Goal: Task Accomplishment & Management: Manage account settings

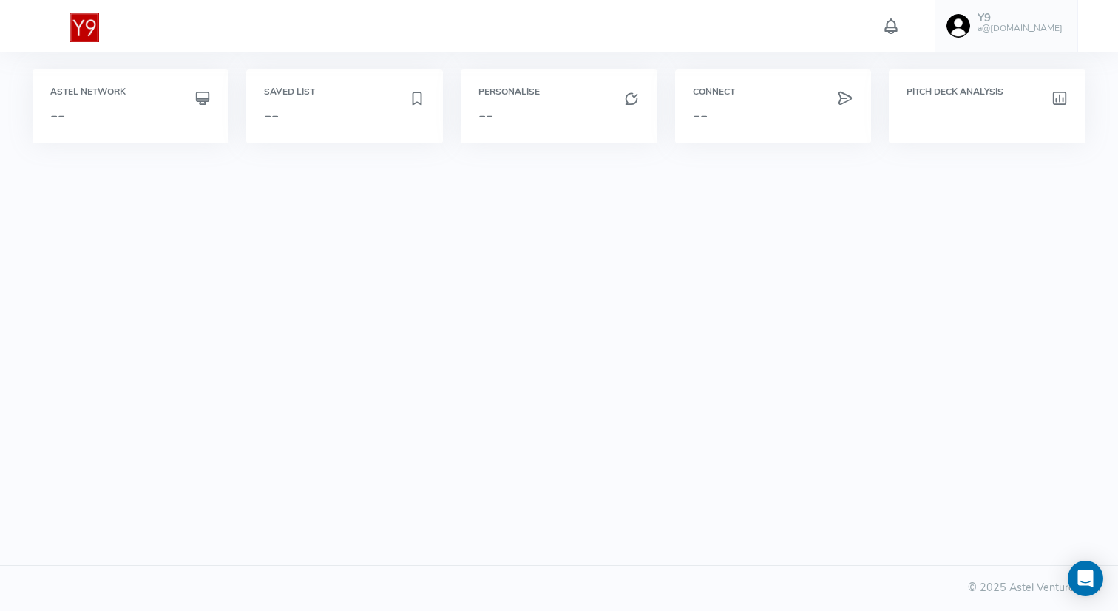
click at [1000, 17] on link "Y9 a@[DOMAIN_NAME]" at bounding box center [1006, 26] width 143 height 52
click at [938, 234] on span "Logout" at bounding box center [950, 231] width 33 height 15
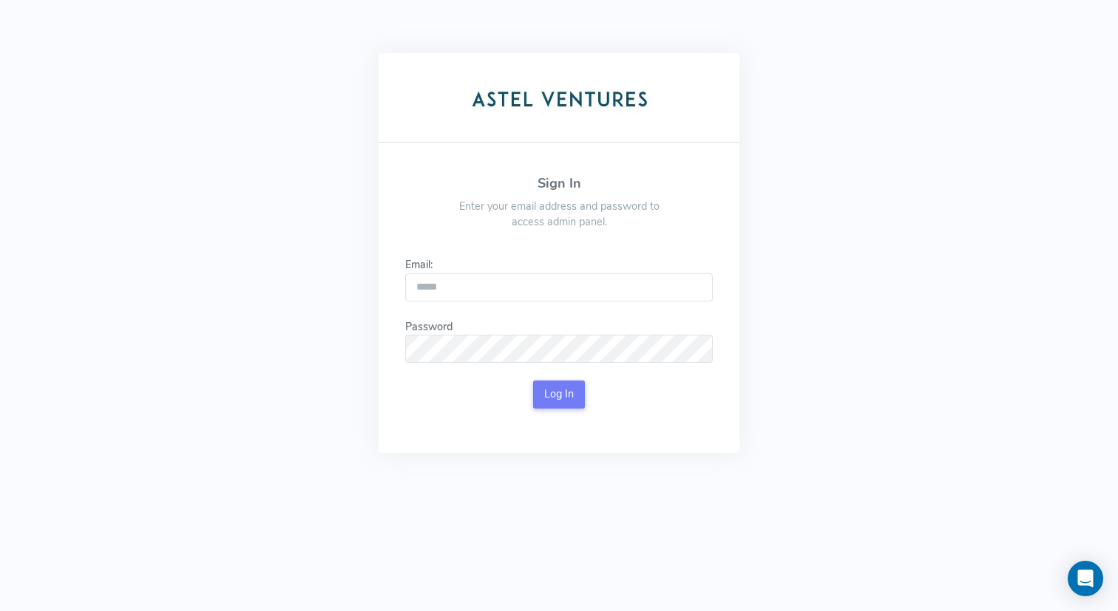
click at [447, 303] on form "Email: Password This field is required. Log In" at bounding box center [559, 333] width 308 height 152
click at [454, 291] on input "Email:" at bounding box center [559, 288] width 308 height 28
click button "Log In" at bounding box center [559, 395] width 52 height 28
type input "**********"
click button "Log In" at bounding box center [559, 395] width 52 height 28
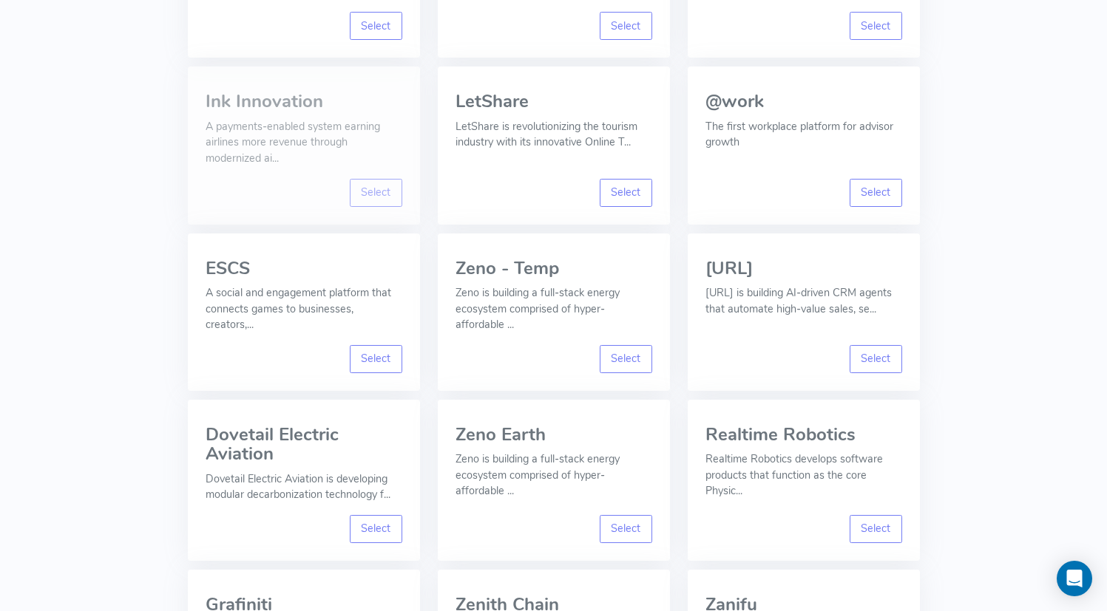
scroll to position [261, 0]
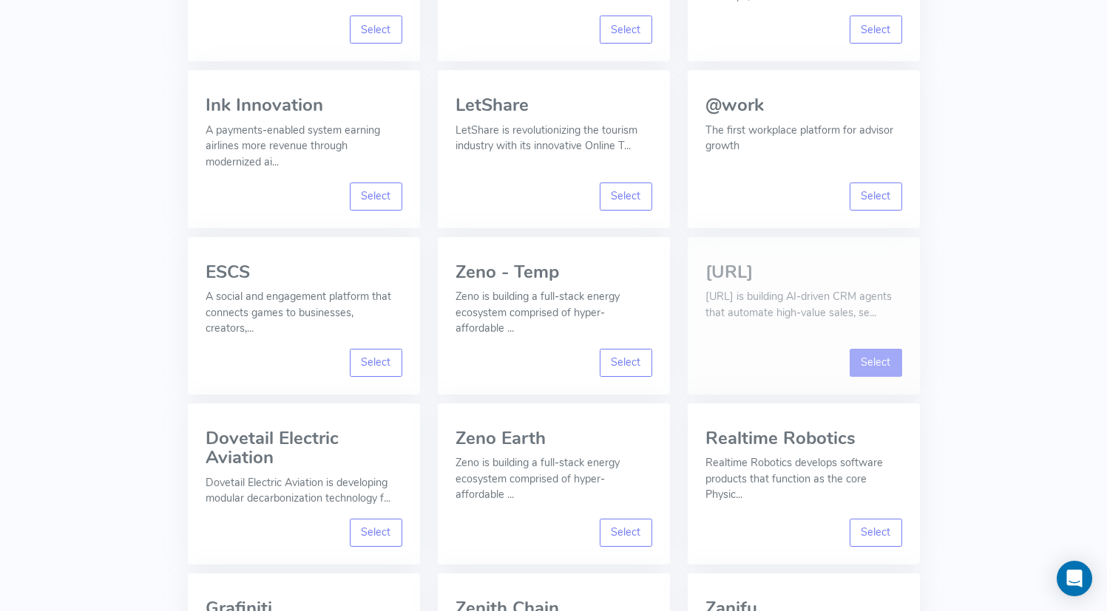
click at [872, 366] on link "Select" at bounding box center [876, 363] width 52 height 28
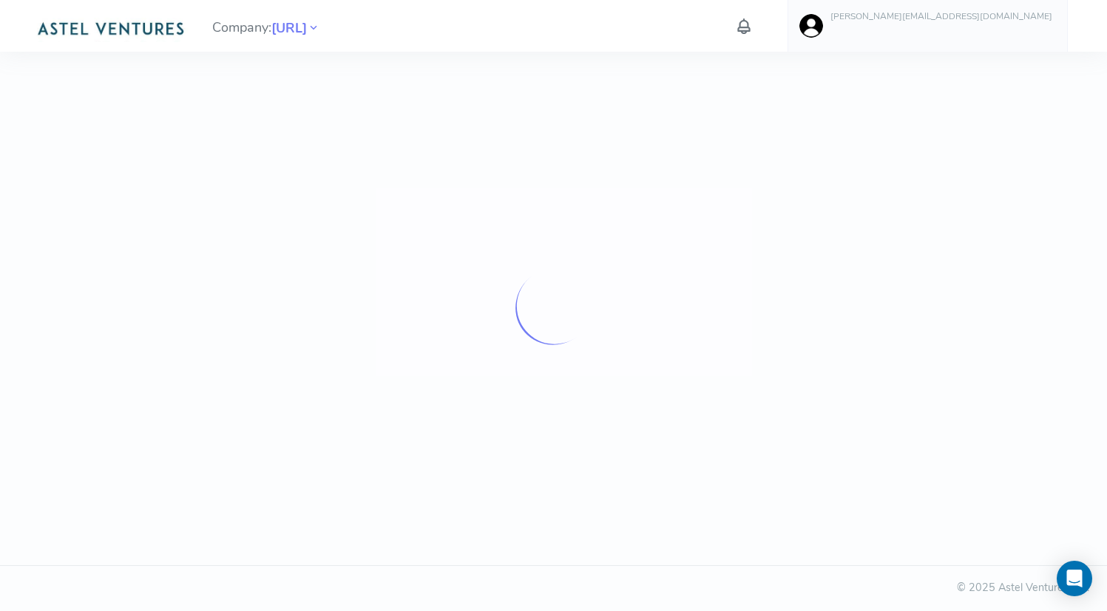
scroll to position [0, 0]
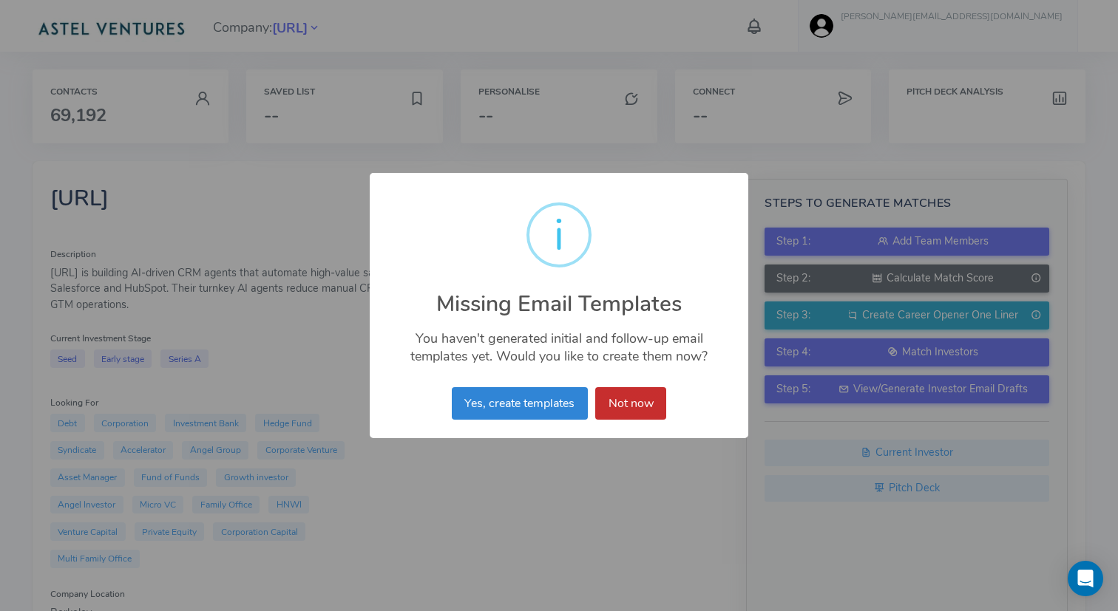
click at [640, 400] on button "Not now" at bounding box center [630, 403] width 71 height 33
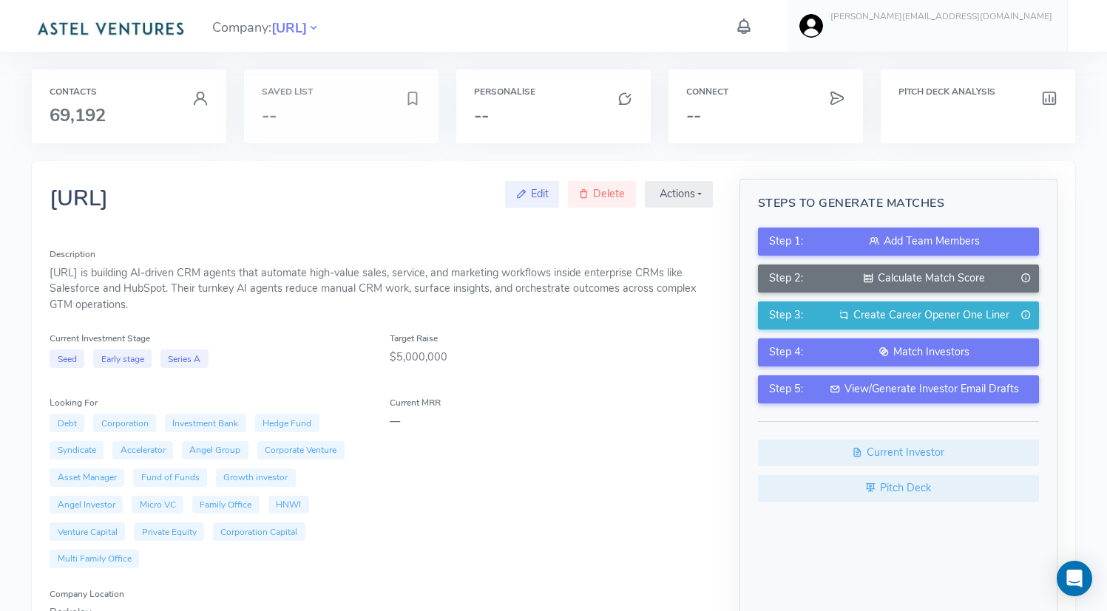
click at [293, 98] on div "Saved List --" at bounding box center [341, 106] width 194 height 74
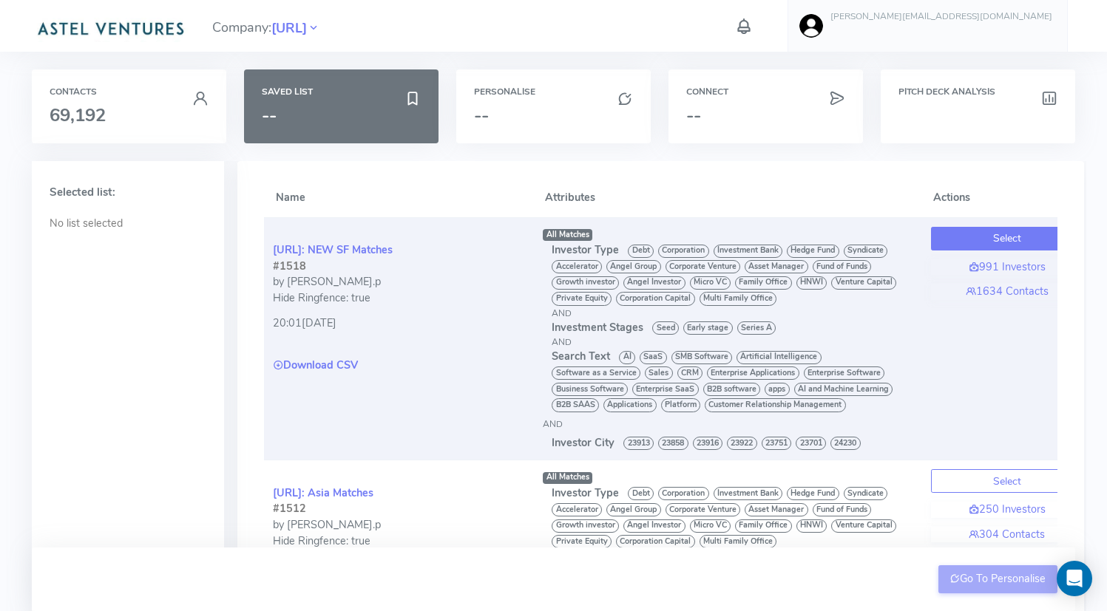
click at [998, 235] on button "Select" at bounding box center [1007, 239] width 152 height 24
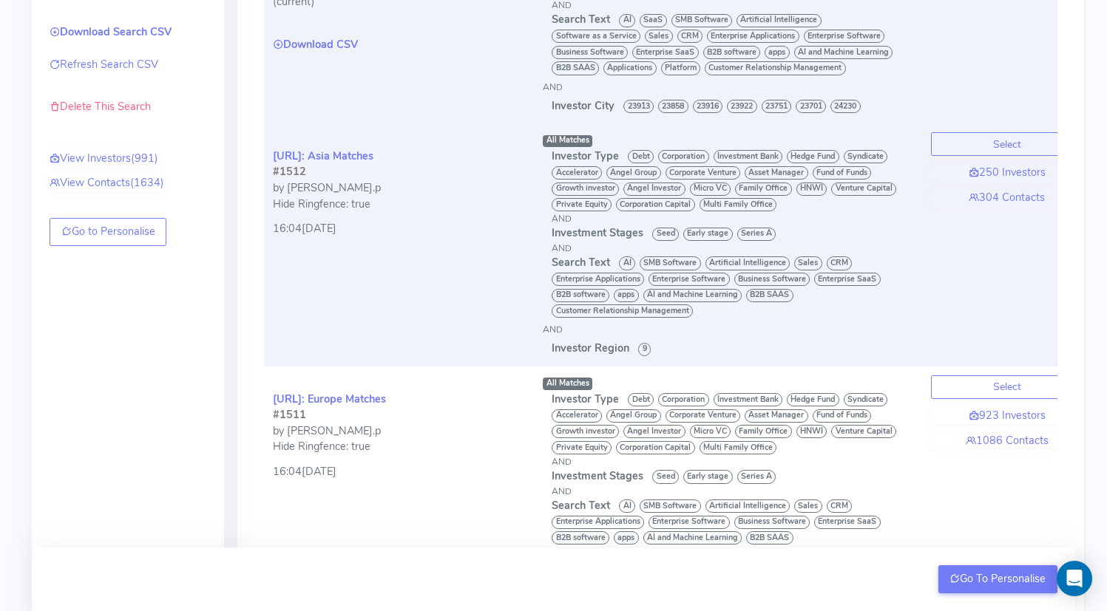
scroll to position [413, 0]
